Goal: Information Seeking & Learning: Learn about a topic

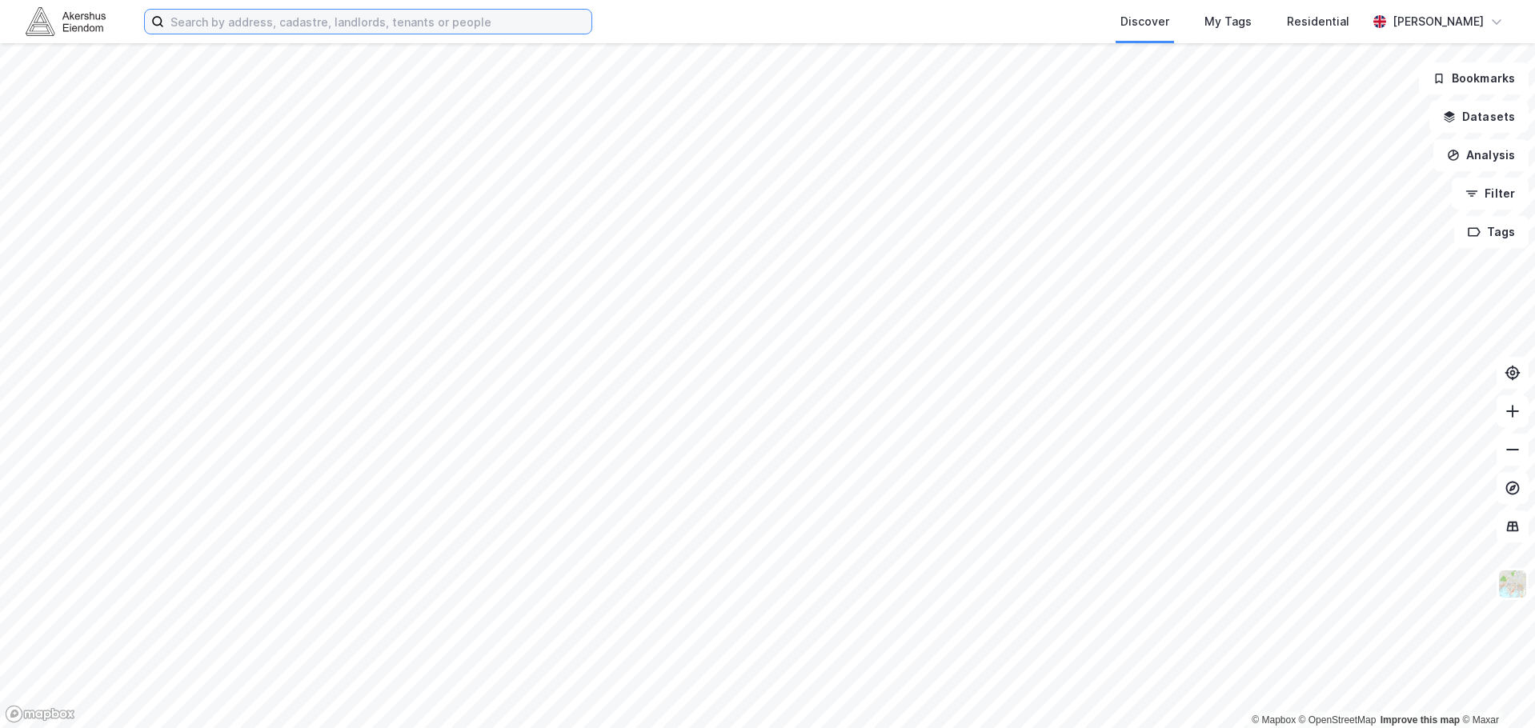
click at [260, 22] on input at bounding box center [377, 22] width 427 height 24
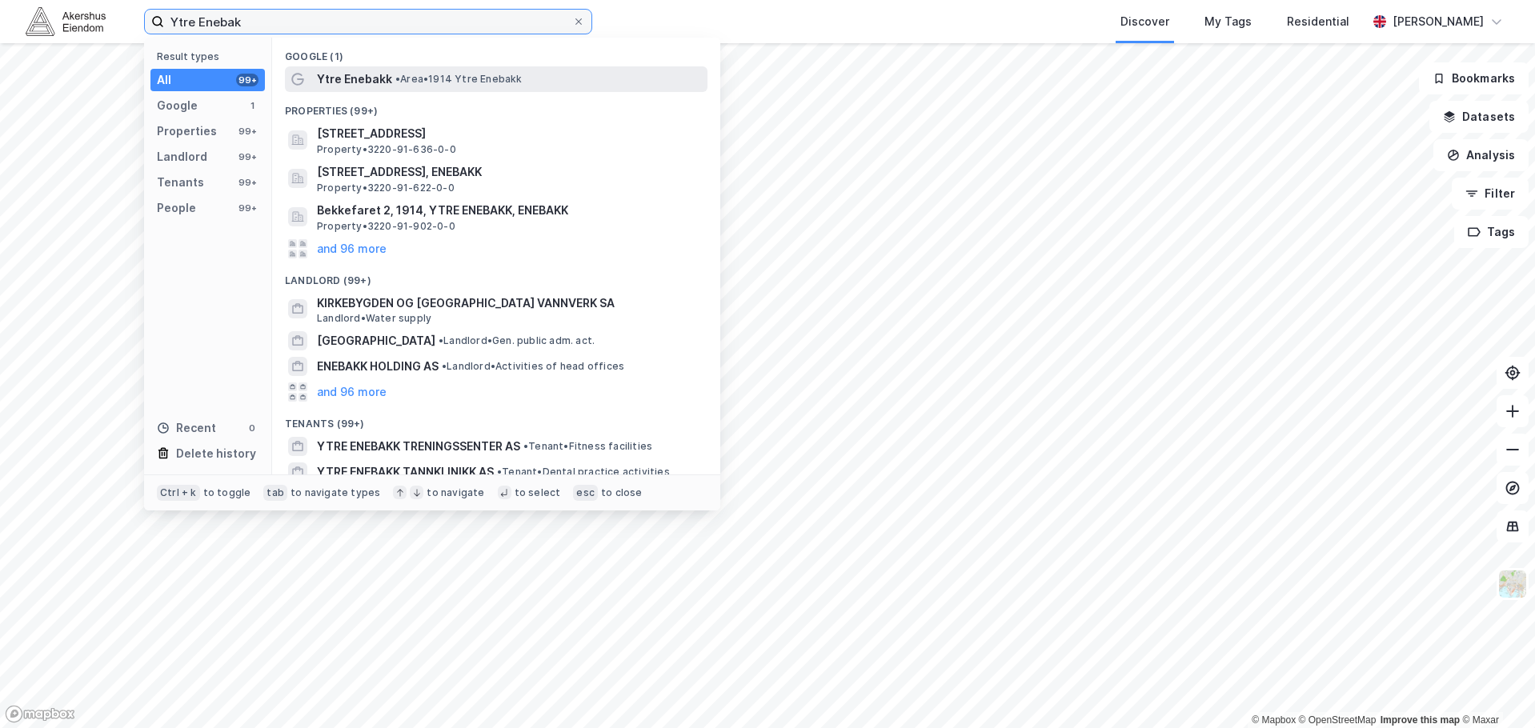
type input "Ytre Enebak"
click at [345, 76] on span "Ytre Enebakk" at bounding box center [354, 79] width 75 height 19
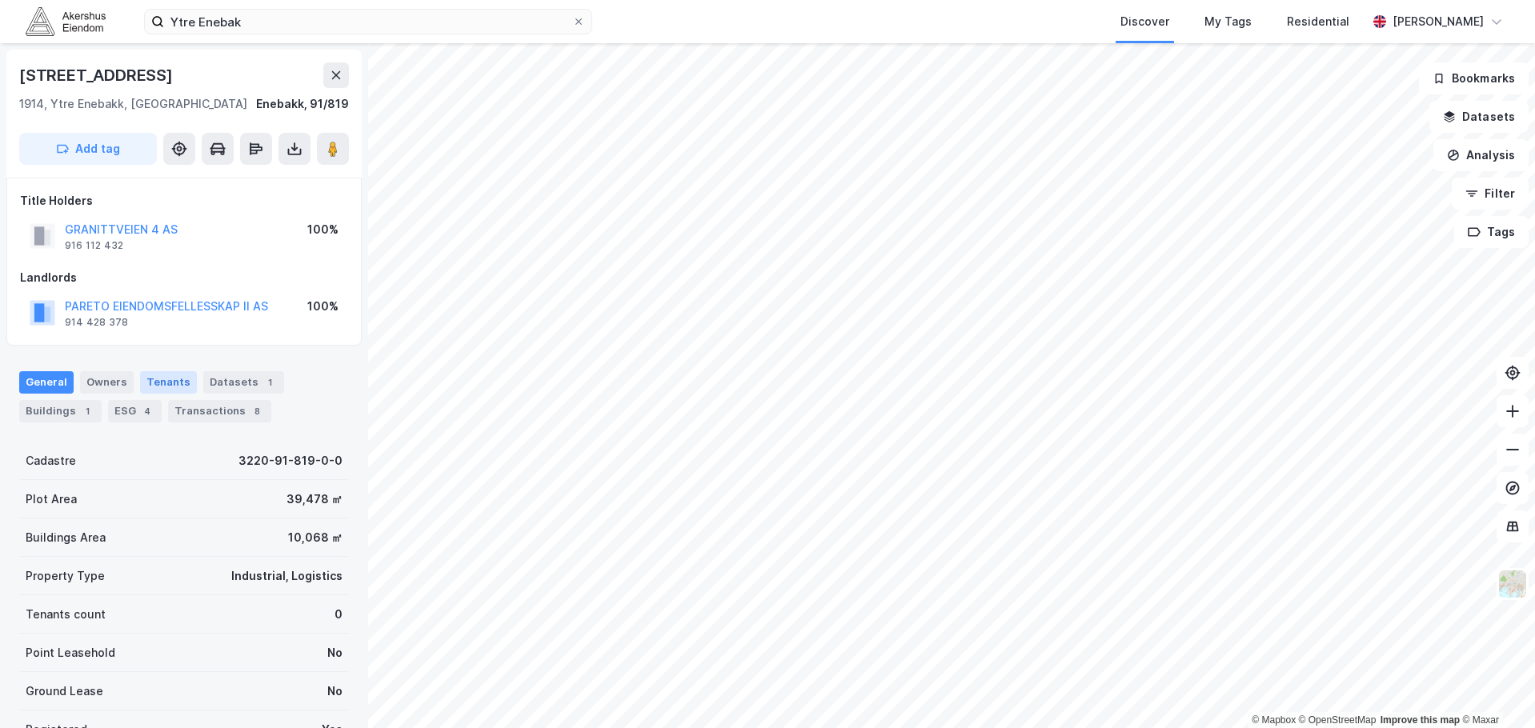
click at [167, 379] on div "Tenants" at bounding box center [168, 382] width 57 height 22
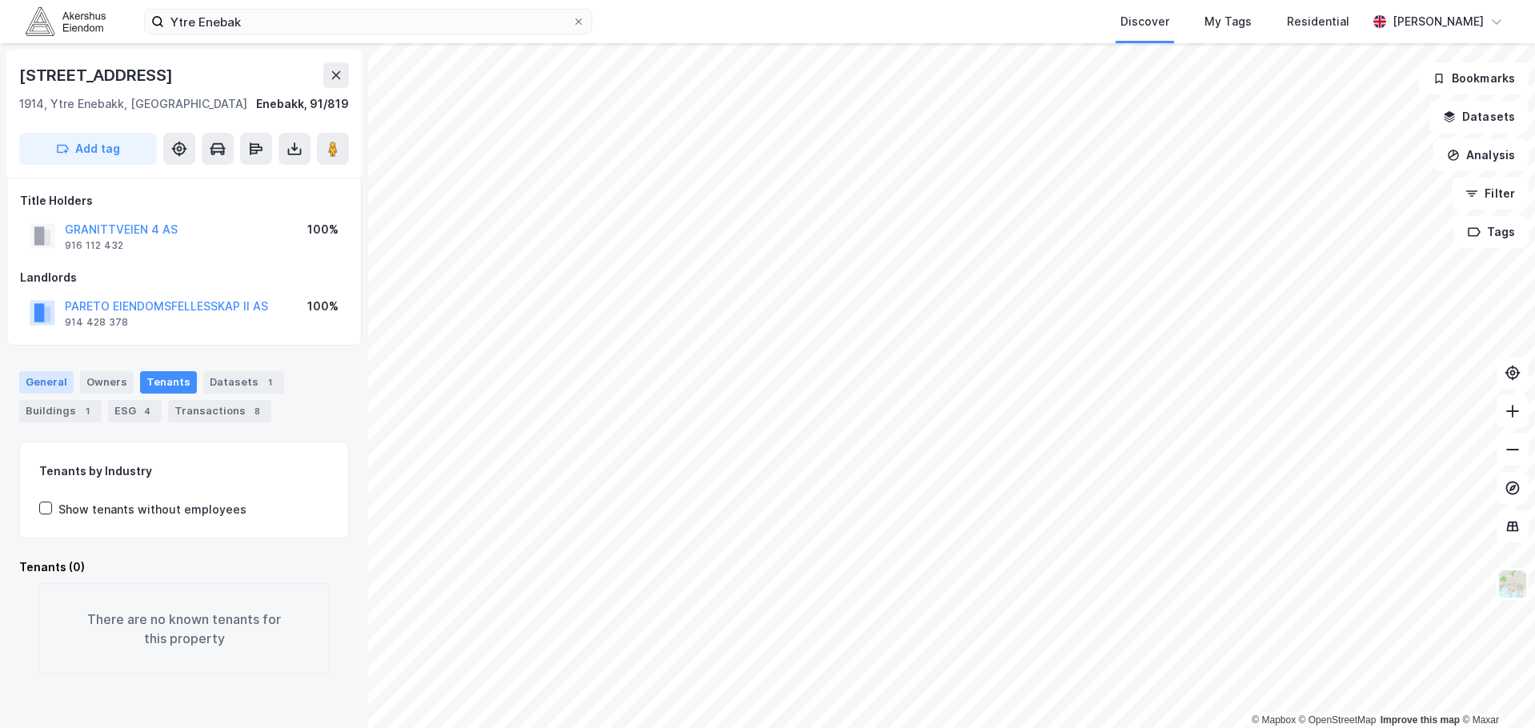
click at [61, 383] on div "General" at bounding box center [46, 382] width 54 height 22
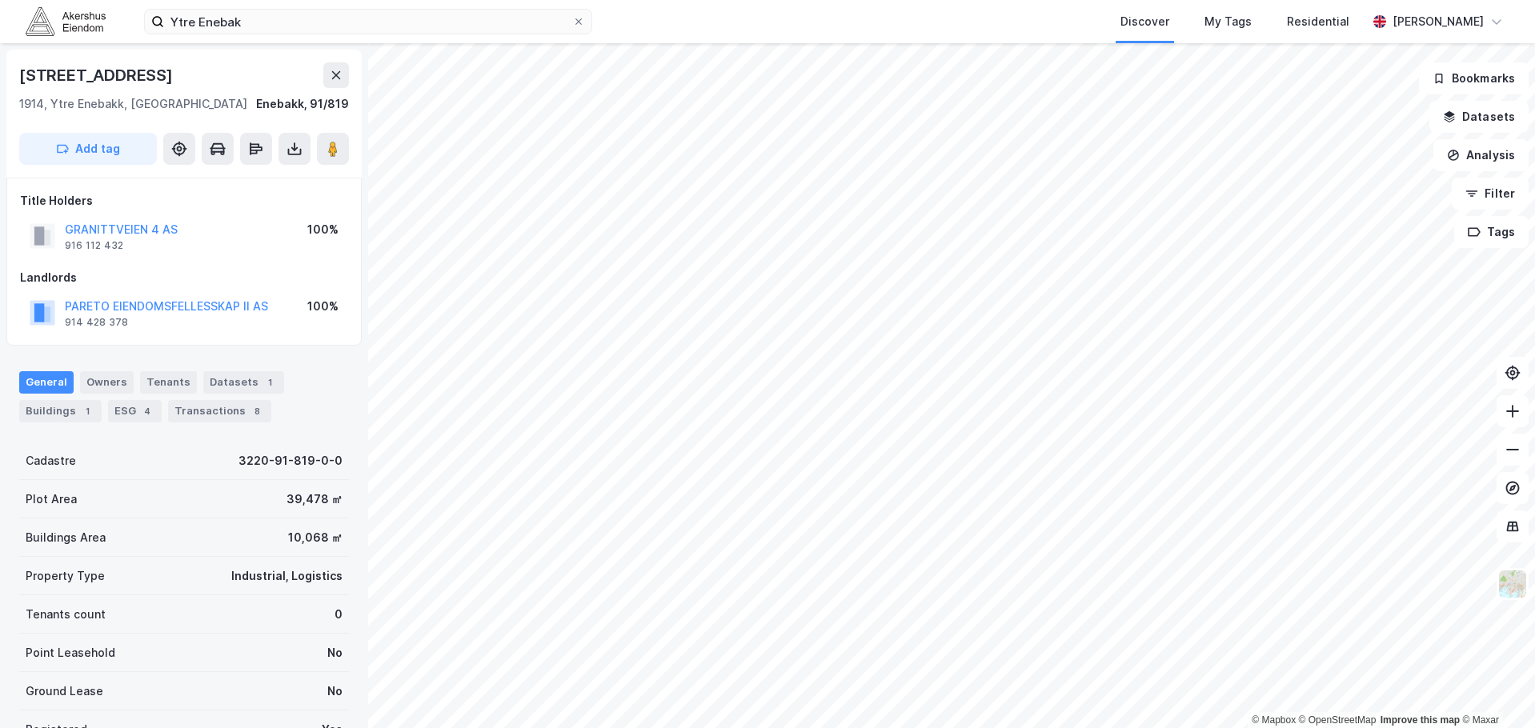
scroll to position [80, 0]
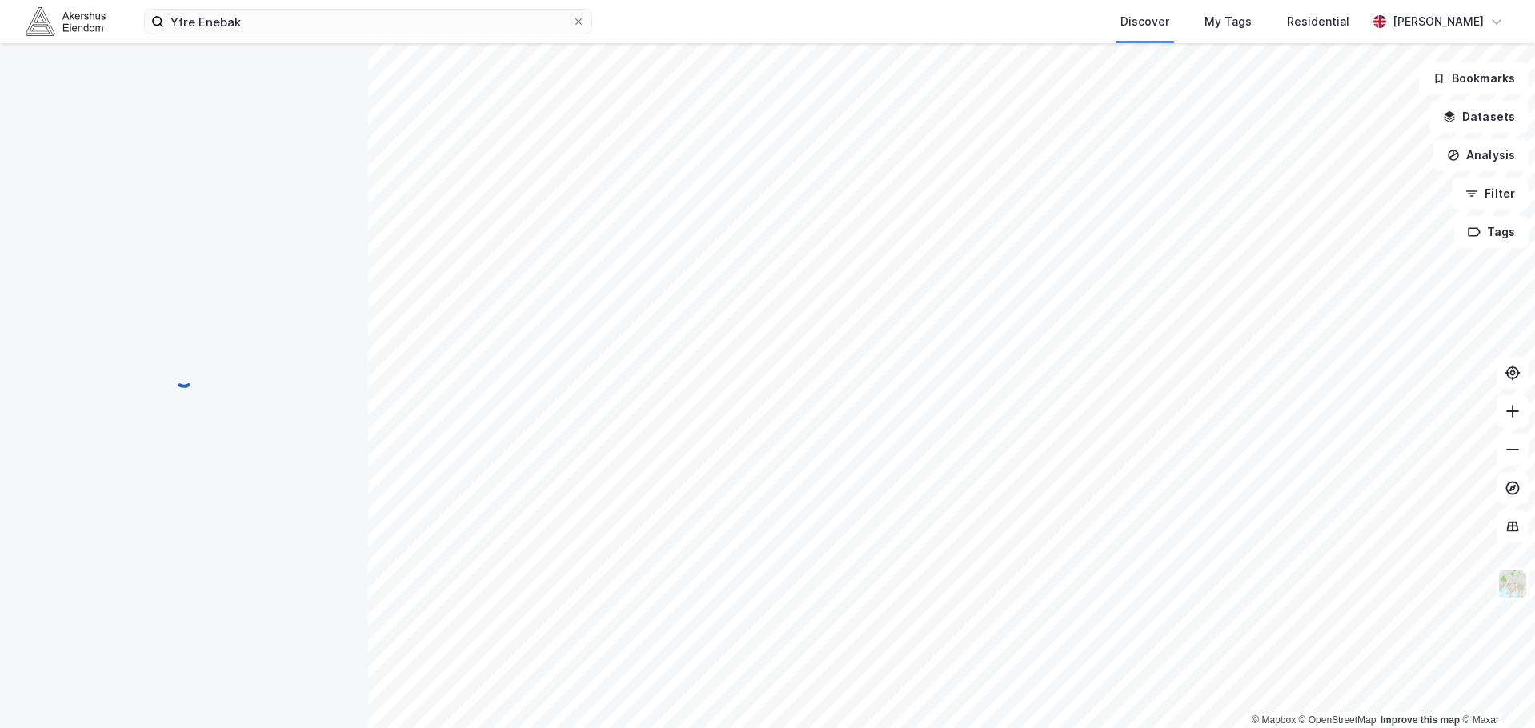
scroll to position [80, 0]
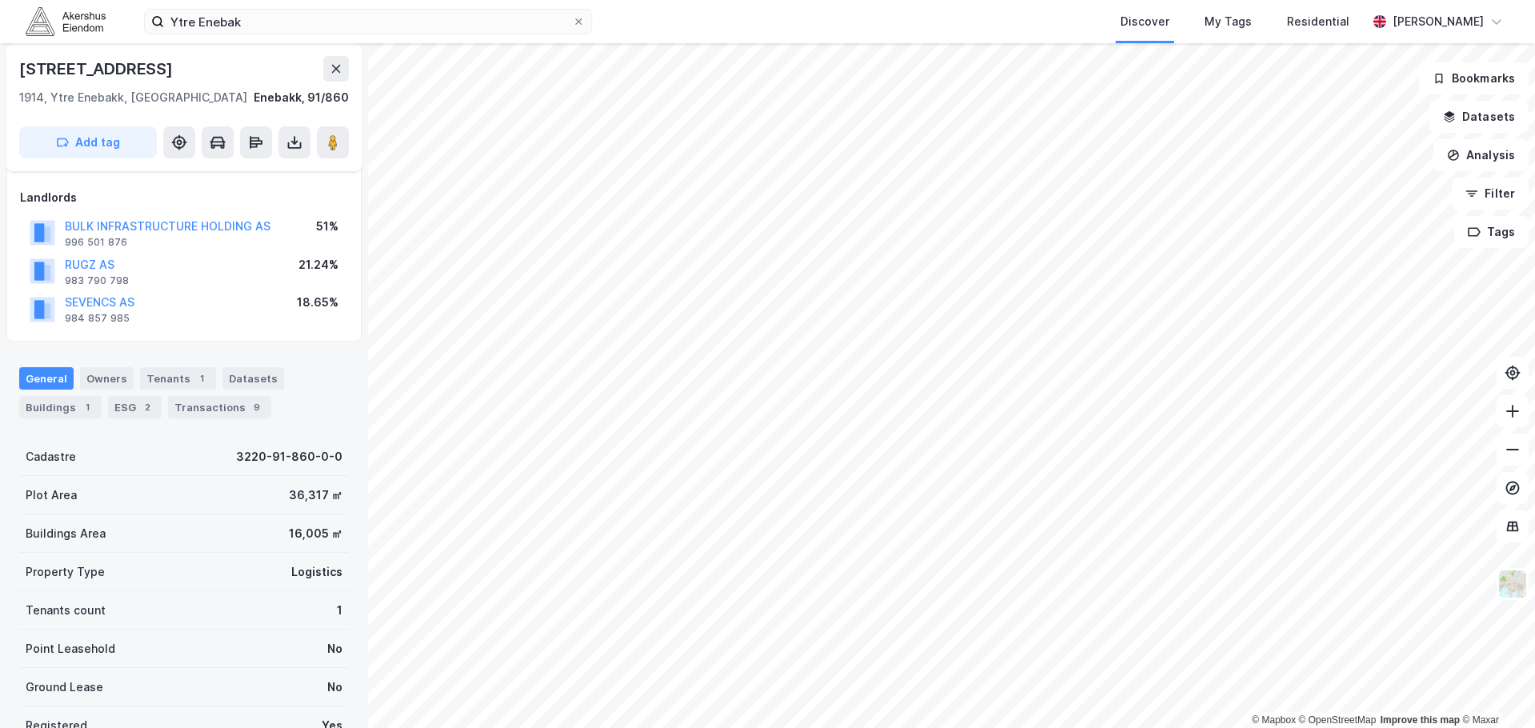
click at [181, 361] on div "General Owners Tenants 1 Datasets Buildings 1 ESG 2 Transactions 9" at bounding box center [184, 386] width 368 height 77
click at [162, 380] on div "Tenants 1" at bounding box center [178, 378] width 76 height 22
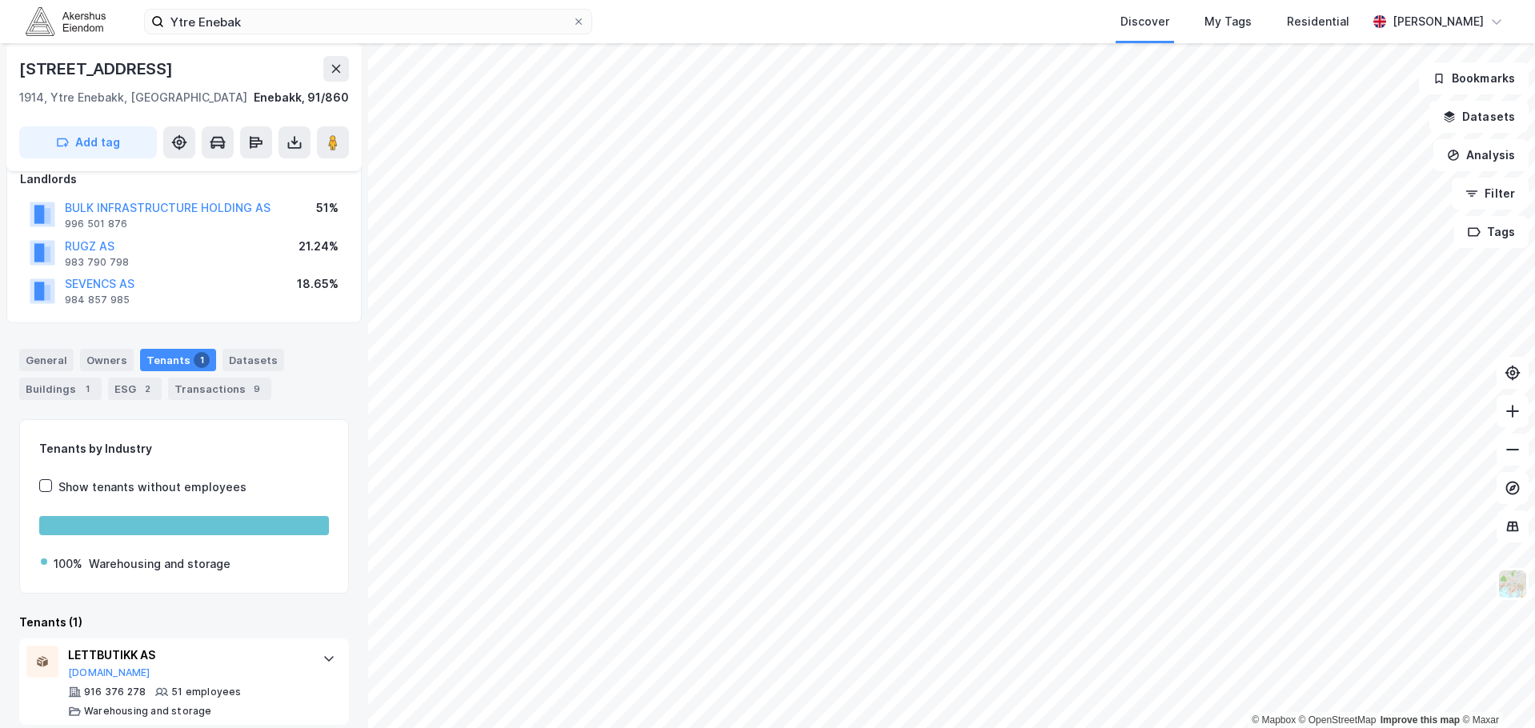
scroll to position [114, 0]
